Goal: Information Seeking & Learning: Learn about a topic

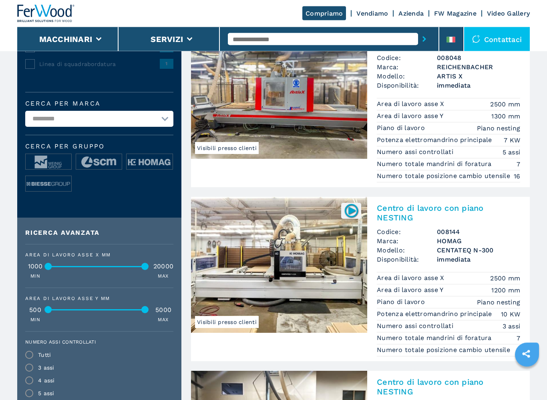
scroll to position [249, 0]
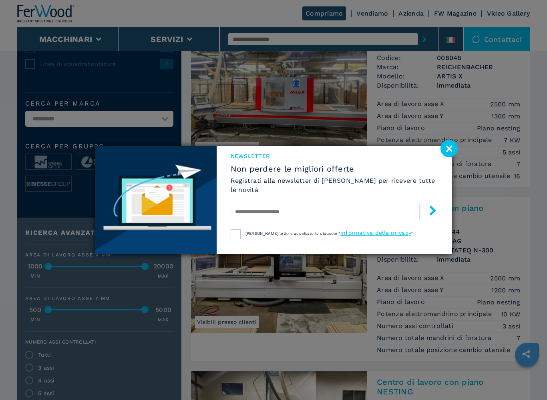
click at [452, 149] on image at bounding box center [449, 148] width 17 height 17
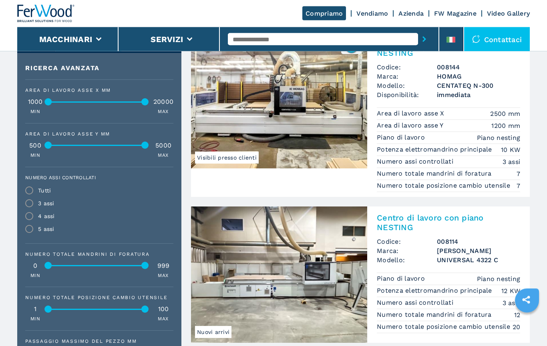
scroll to position [414, 0]
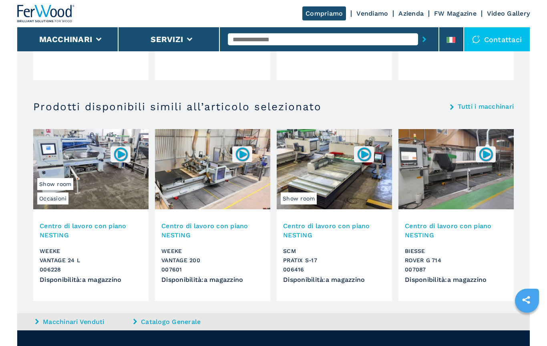
scroll to position [795, 0]
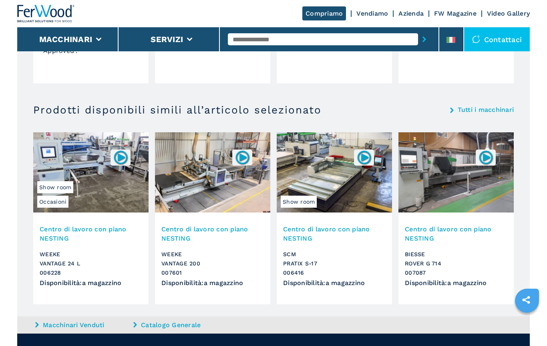
click at [137, 173] on img at bounding box center [334, 172] width 115 height 80
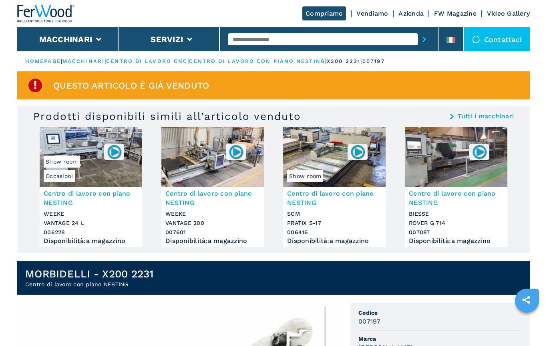
click at [486, 149] on img at bounding box center [480, 152] width 16 height 16
